Goal: Register for event/course

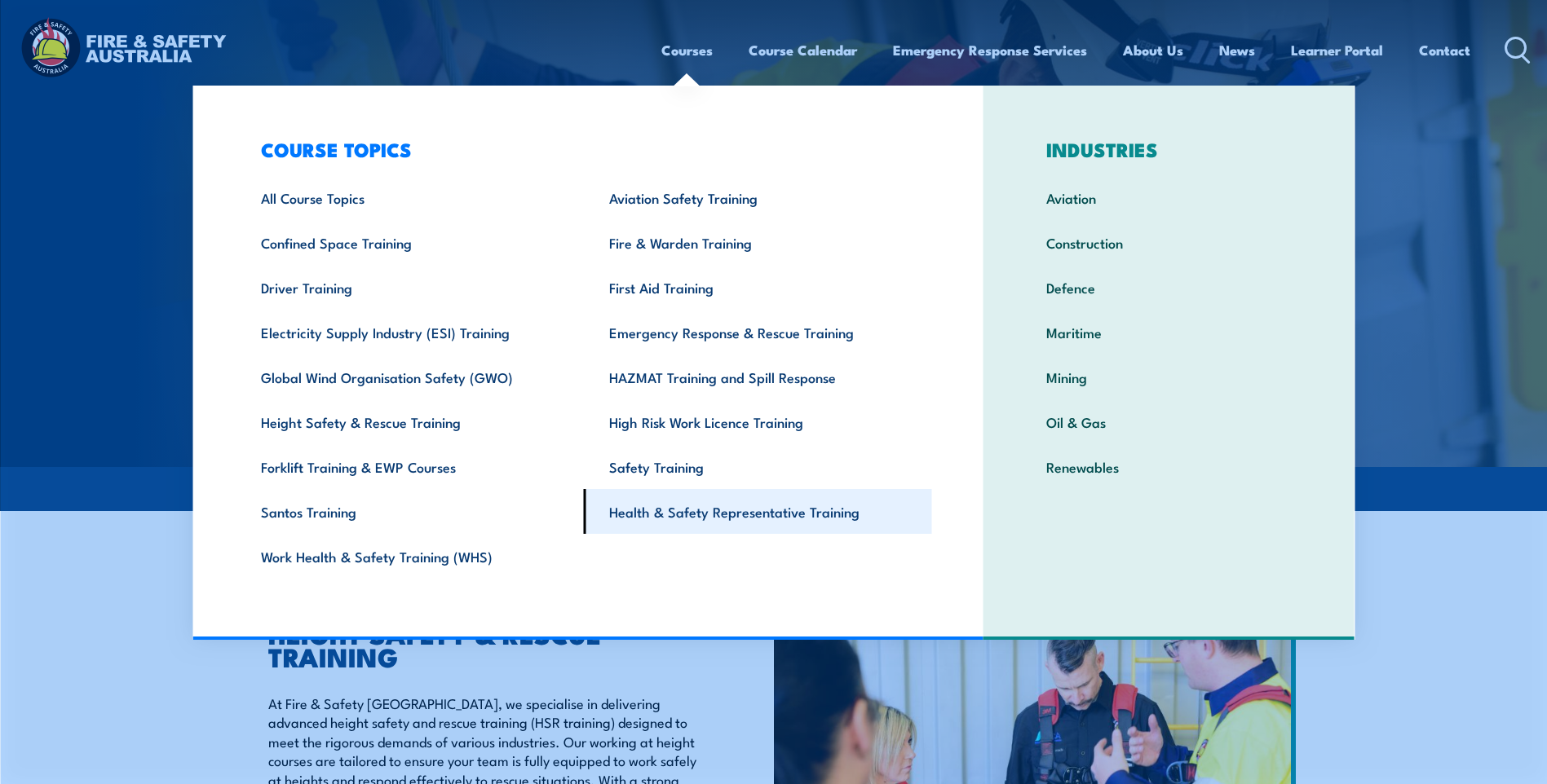
click at [665, 506] on link "Health & Safety Representative Training" at bounding box center [758, 511] width 348 height 45
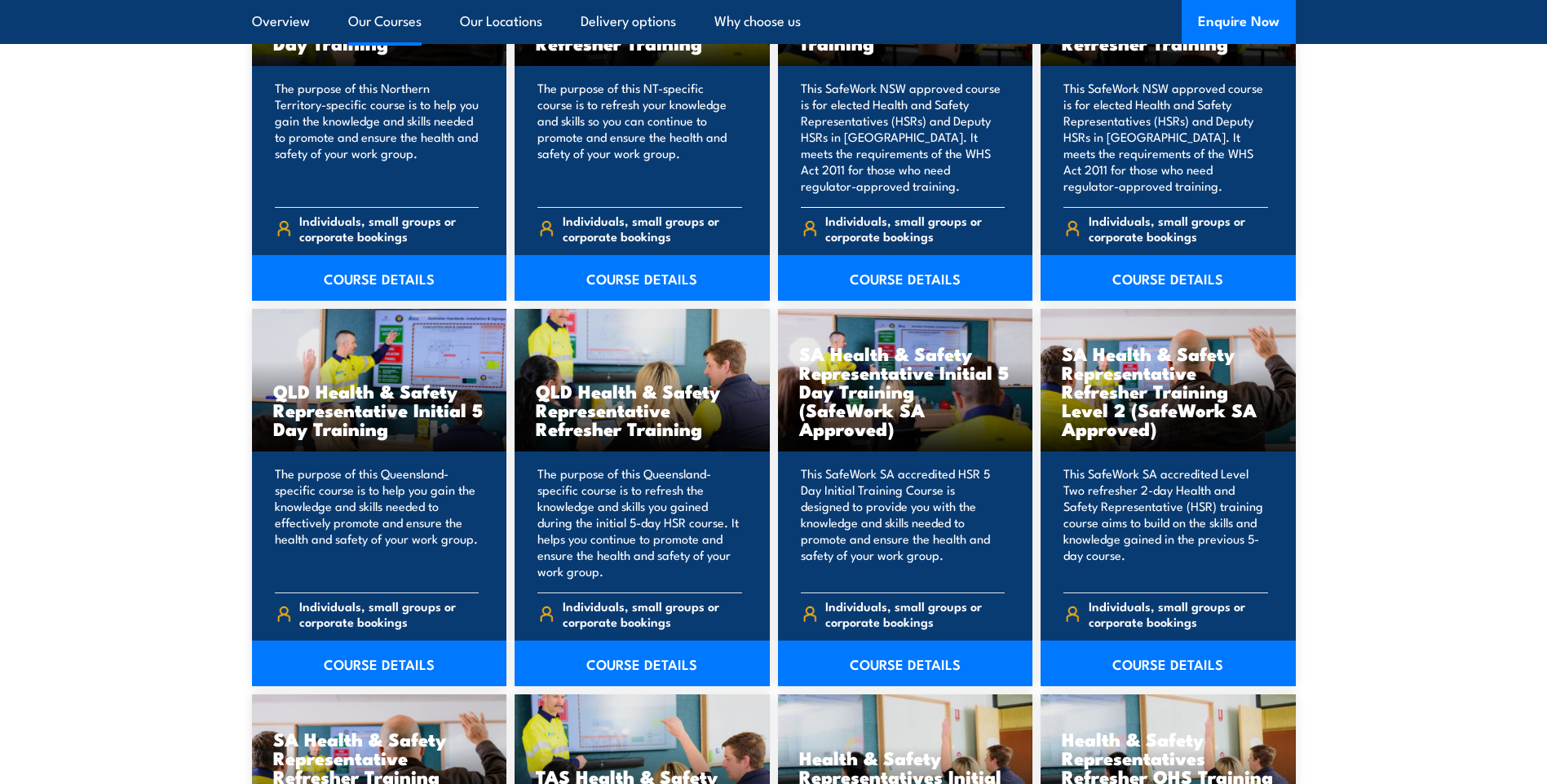
scroll to position [1875, 0]
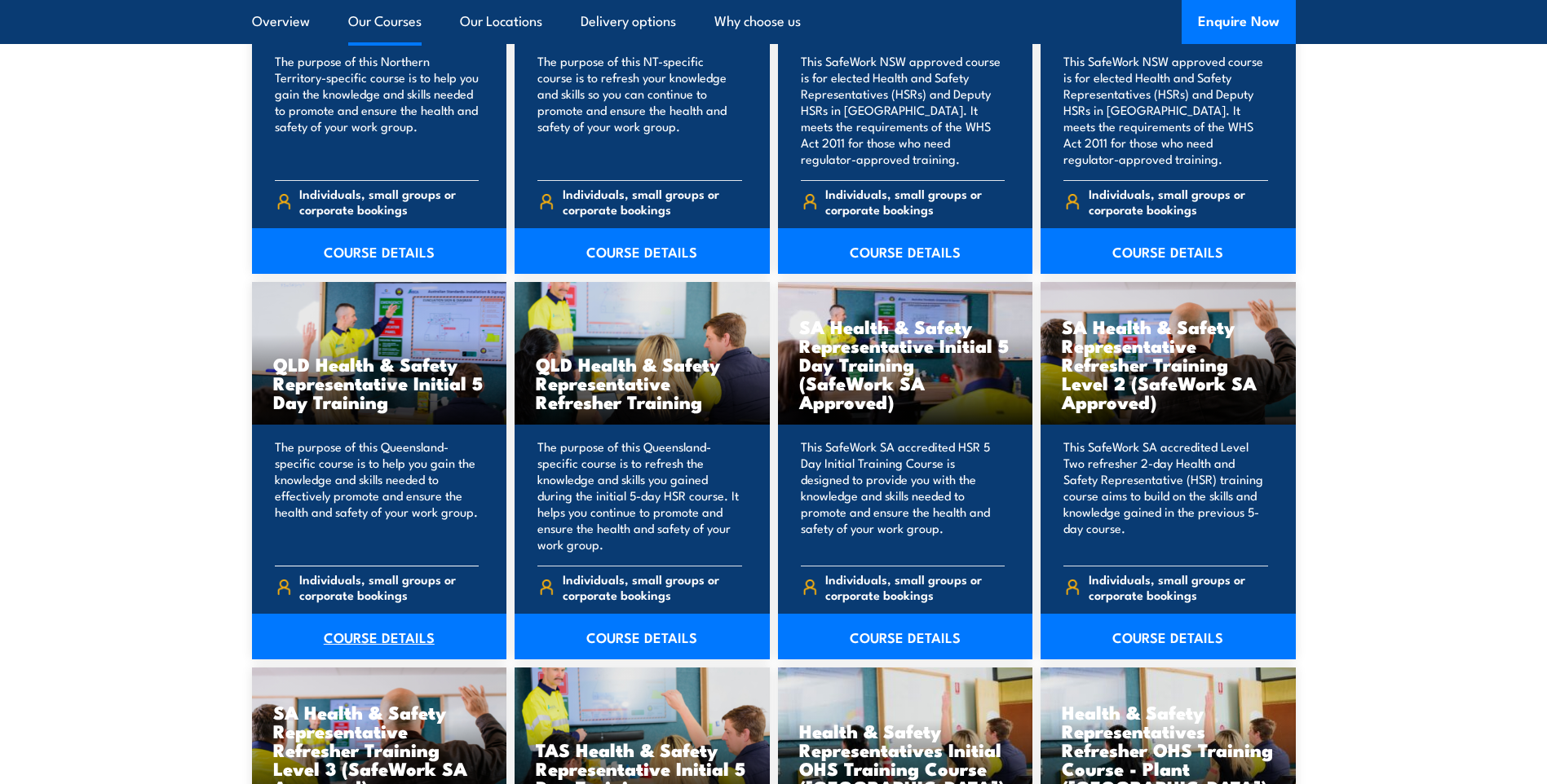
click at [377, 638] on link "COURSE DETAILS" at bounding box center [379, 637] width 255 height 46
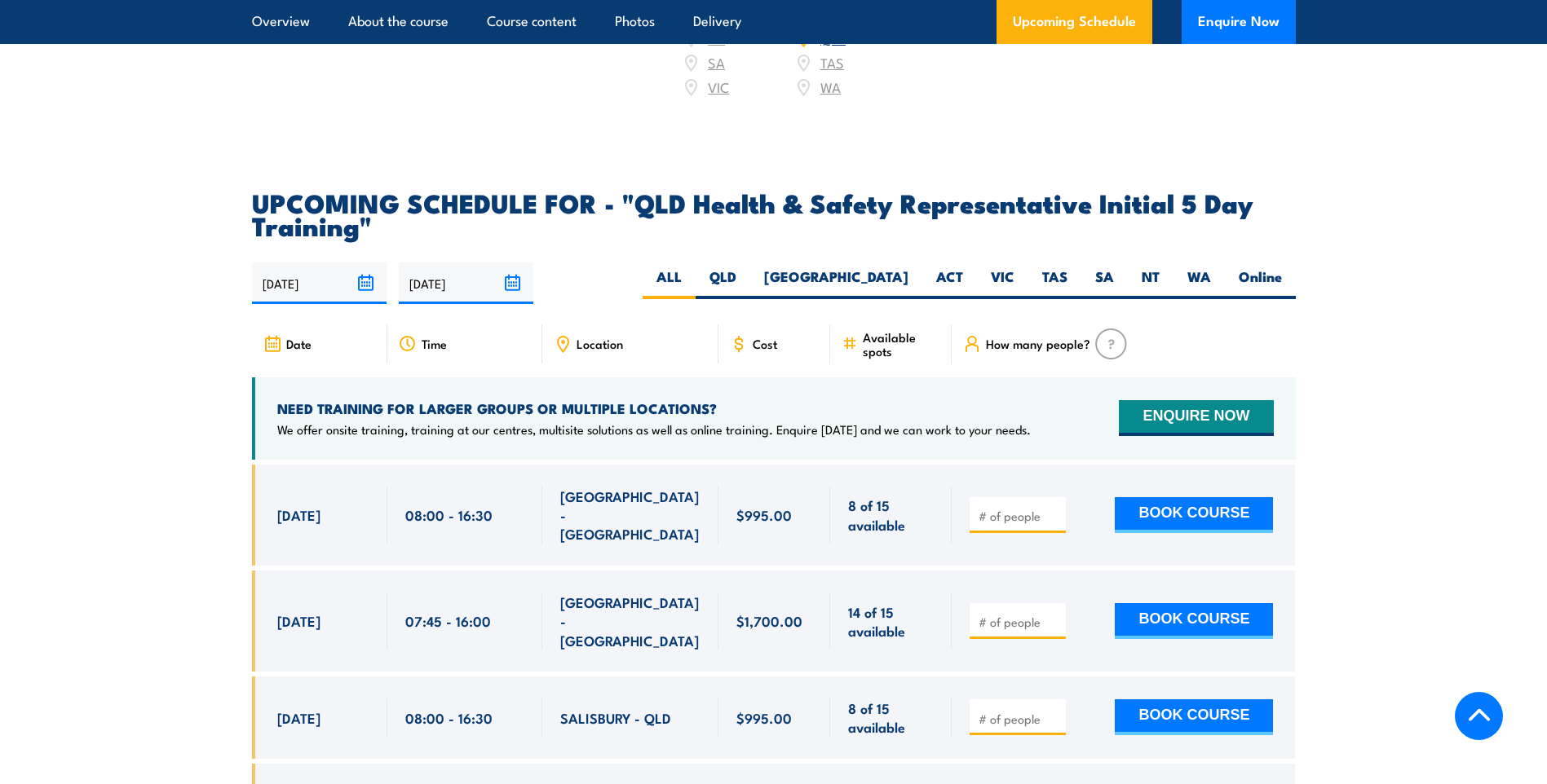
scroll to position [2853, 0]
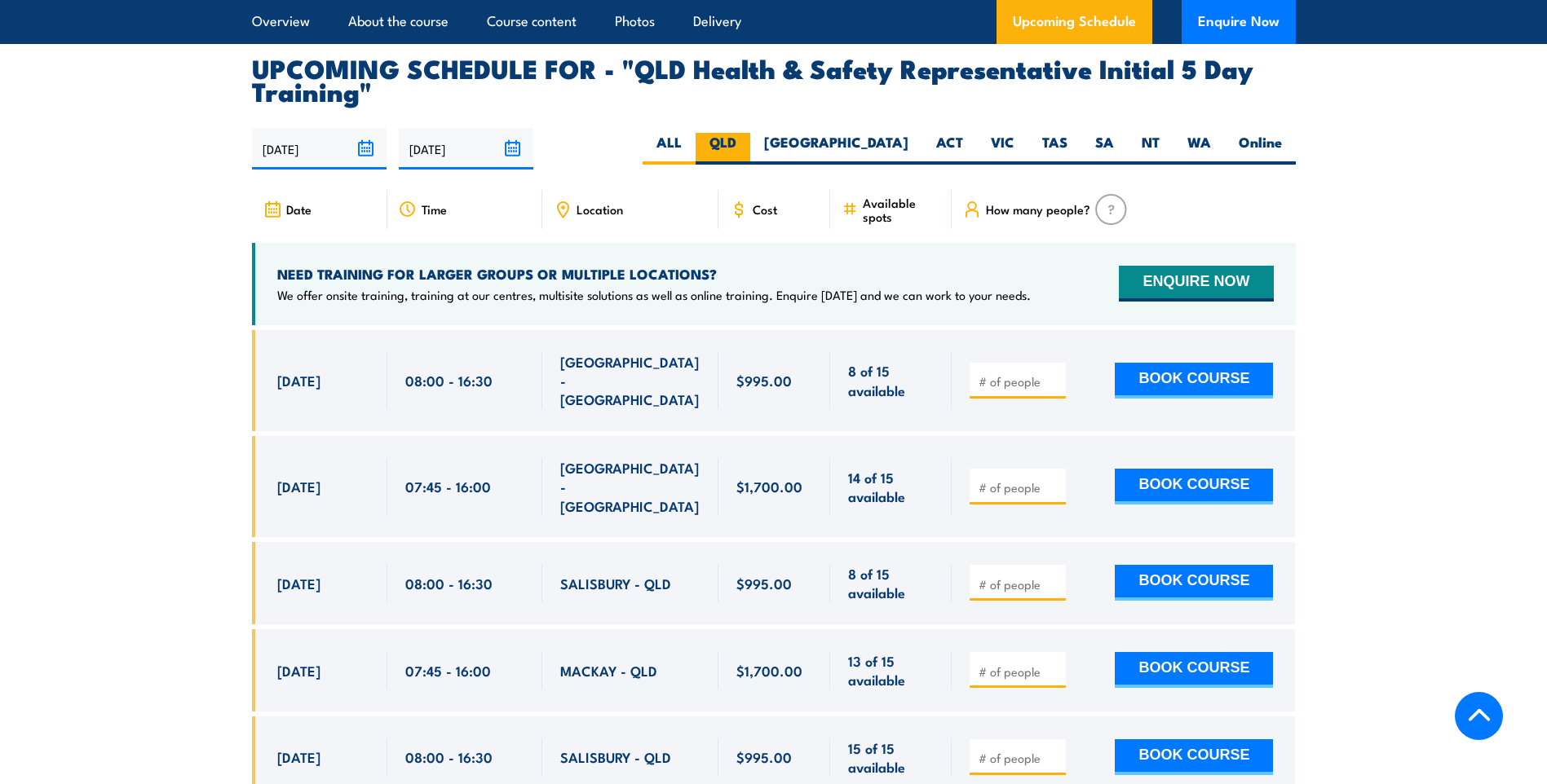
click at [750, 133] on label "QLD" at bounding box center [723, 149] width 55 height 32
click at [747, 133] on input "QLD" at bounding box center [742, 138] width 11 height 11
radio input "true"
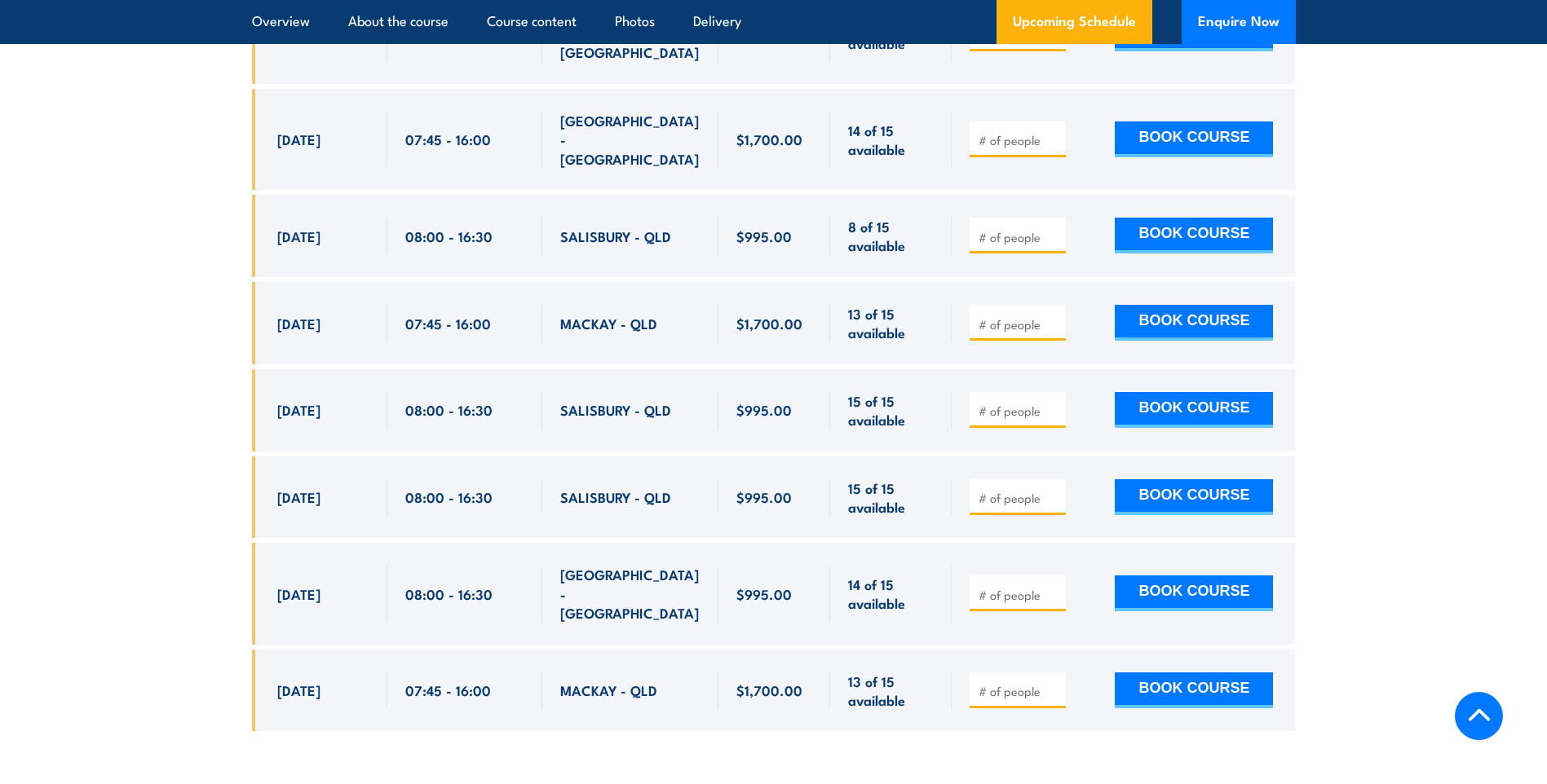
scroll to position [3230, 0]
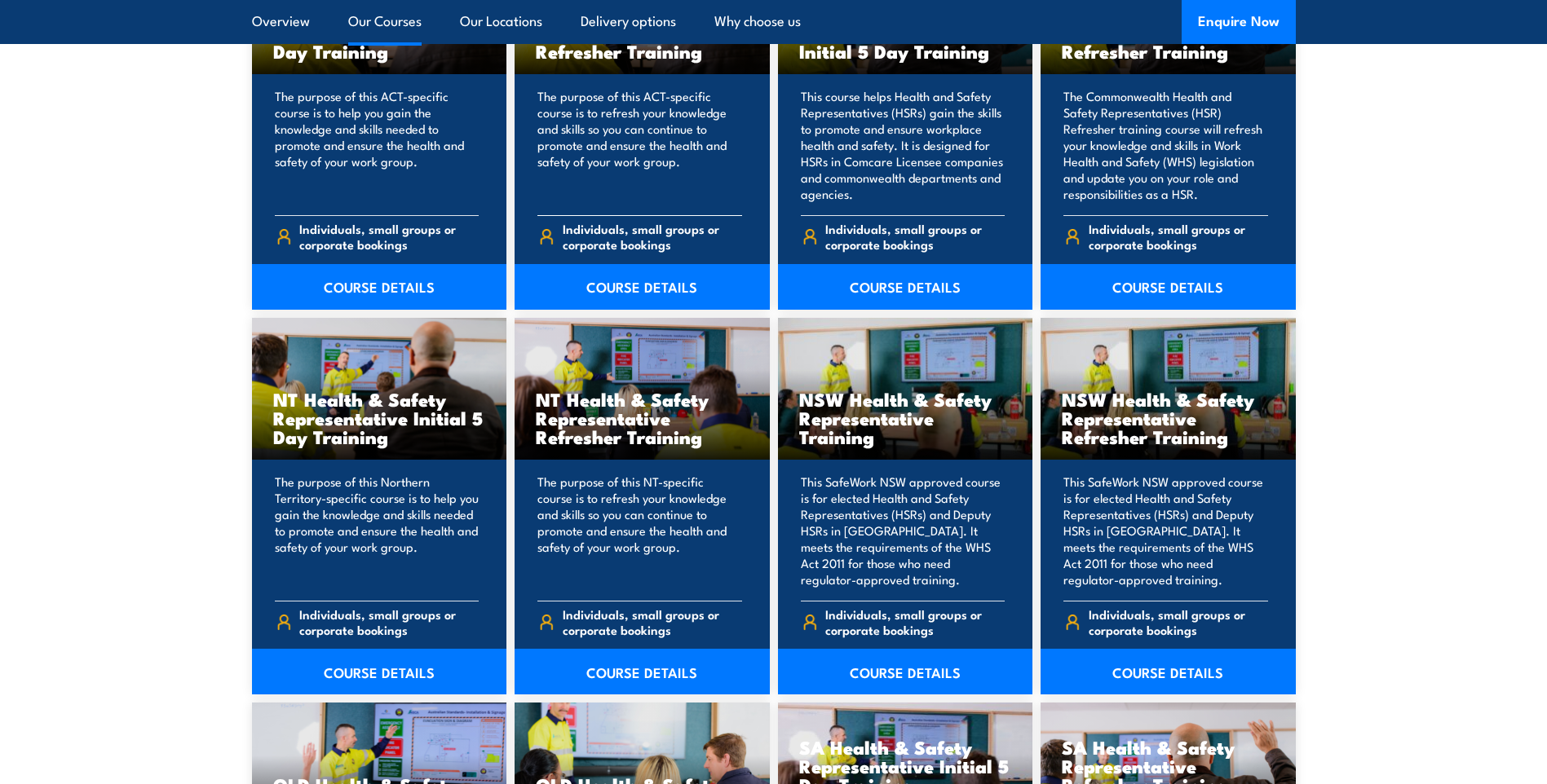
scroll to position [1467, 0]
